Goal: Book appointment/travel/reservation

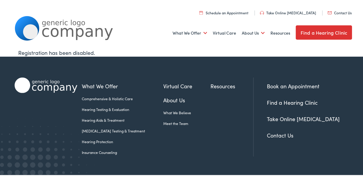
click at [307, 36] on link "Find a Hearing Clinic" at bounding box center [324, 32] width 56 height 14
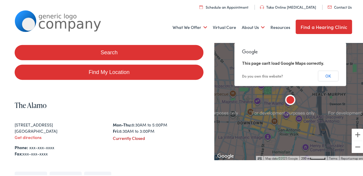
scroll to position [167, 0]
